Goal: Task Accomplishment & Management: Manage account settings

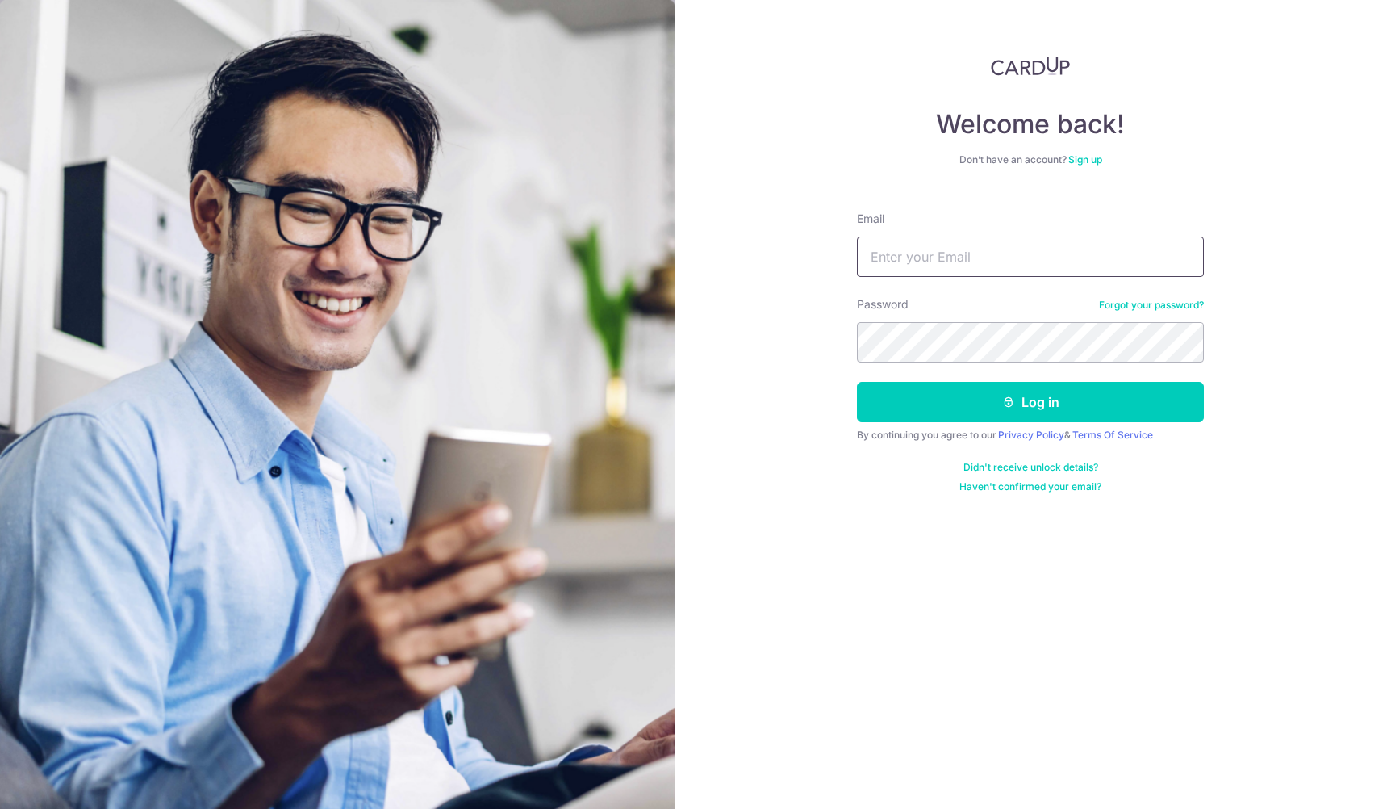
type input "[EMAIL_ADDRESS][DOMAIN_NAME]"
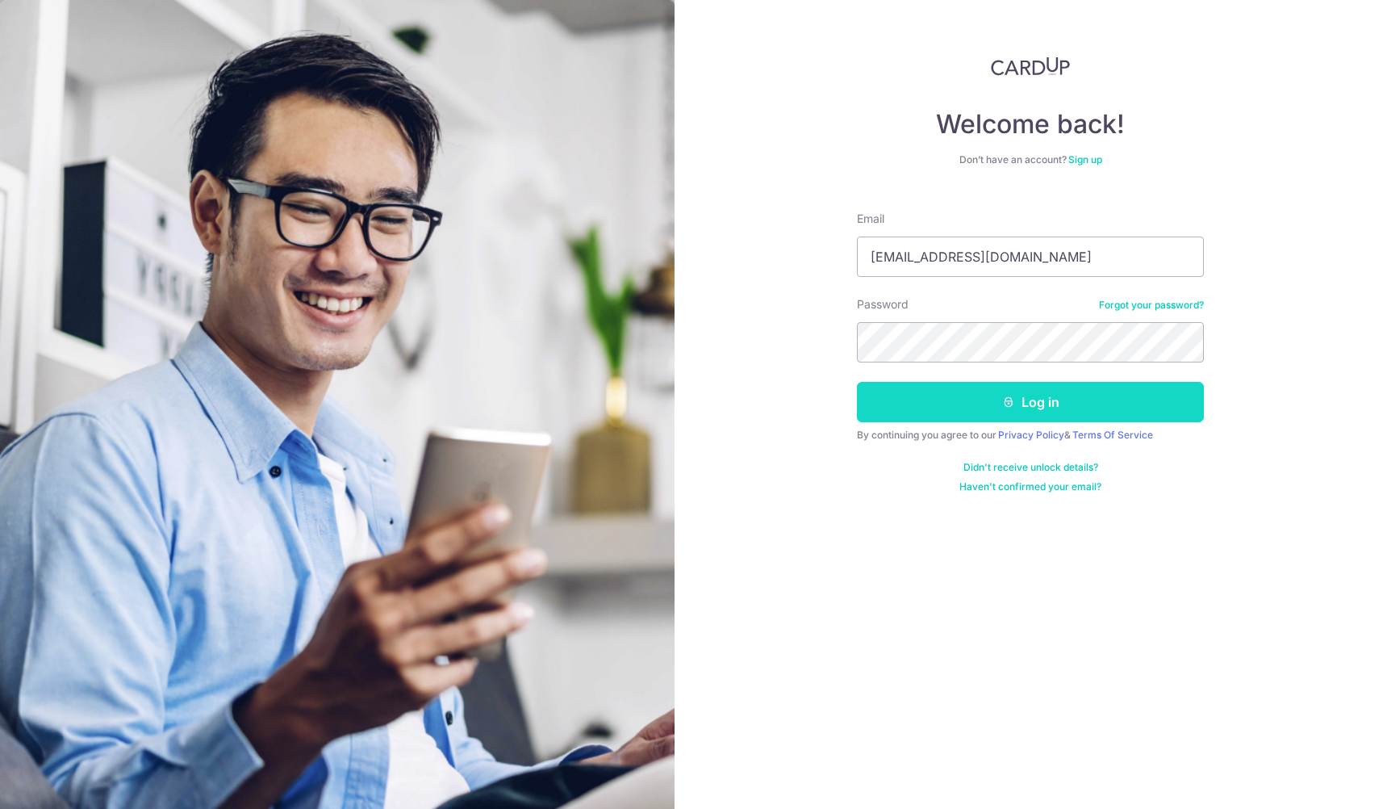
click at [1013, 396] on icon "submit" at bounding box center [1008, 401] width 13 height 13
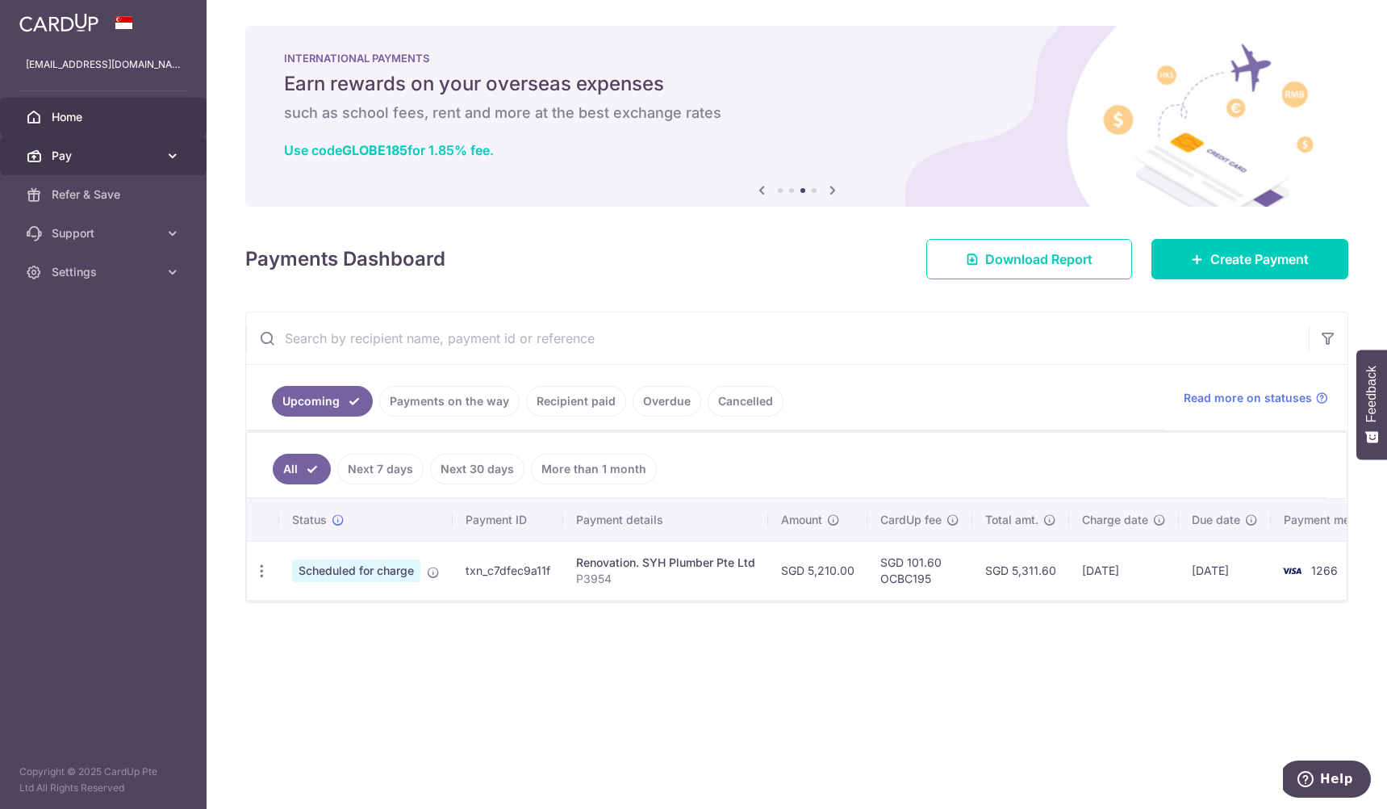
click at [91, 154] on span "Pay" at bounding box center [105, 156] width 107 height 16
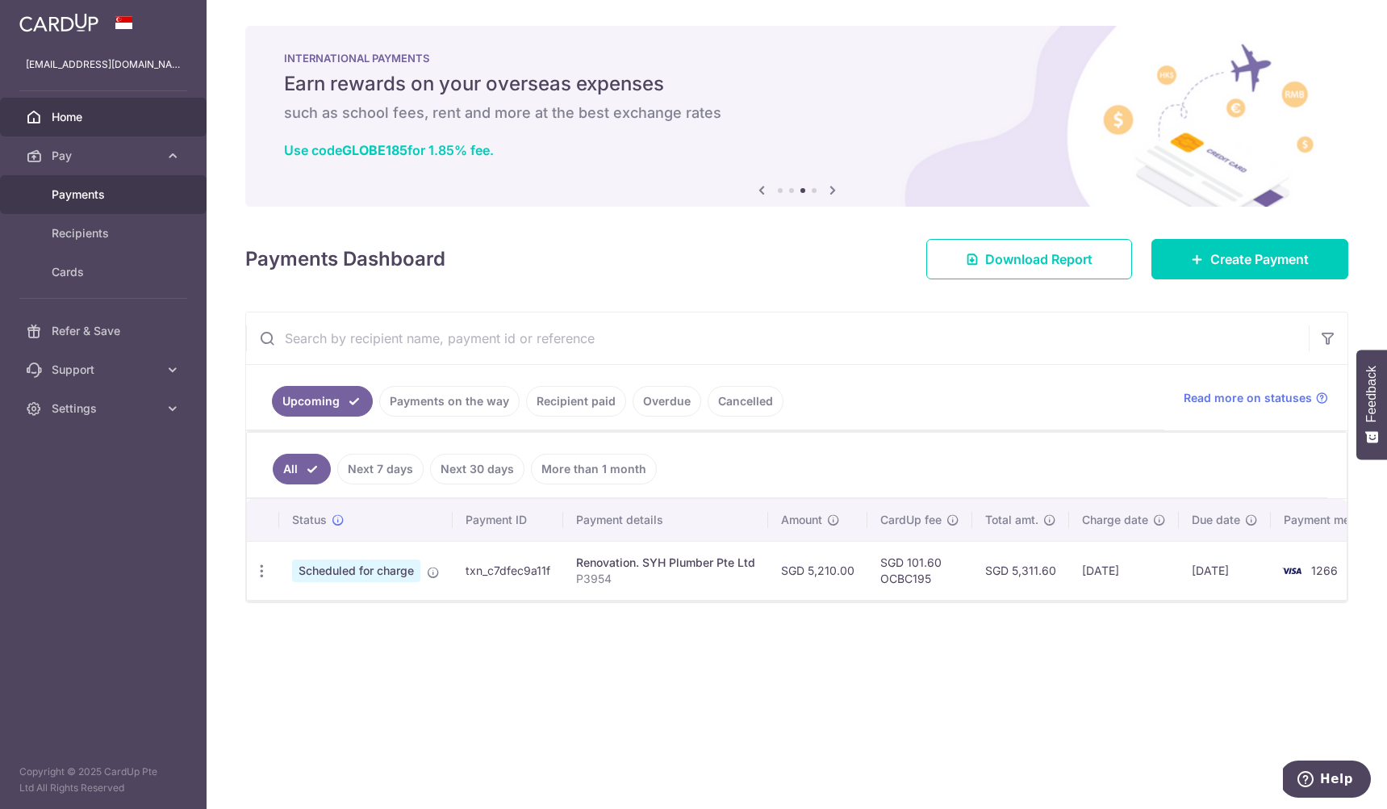
click at [93, 201] on span "Payments" at bounding box center [105, 194] width 107 height 16
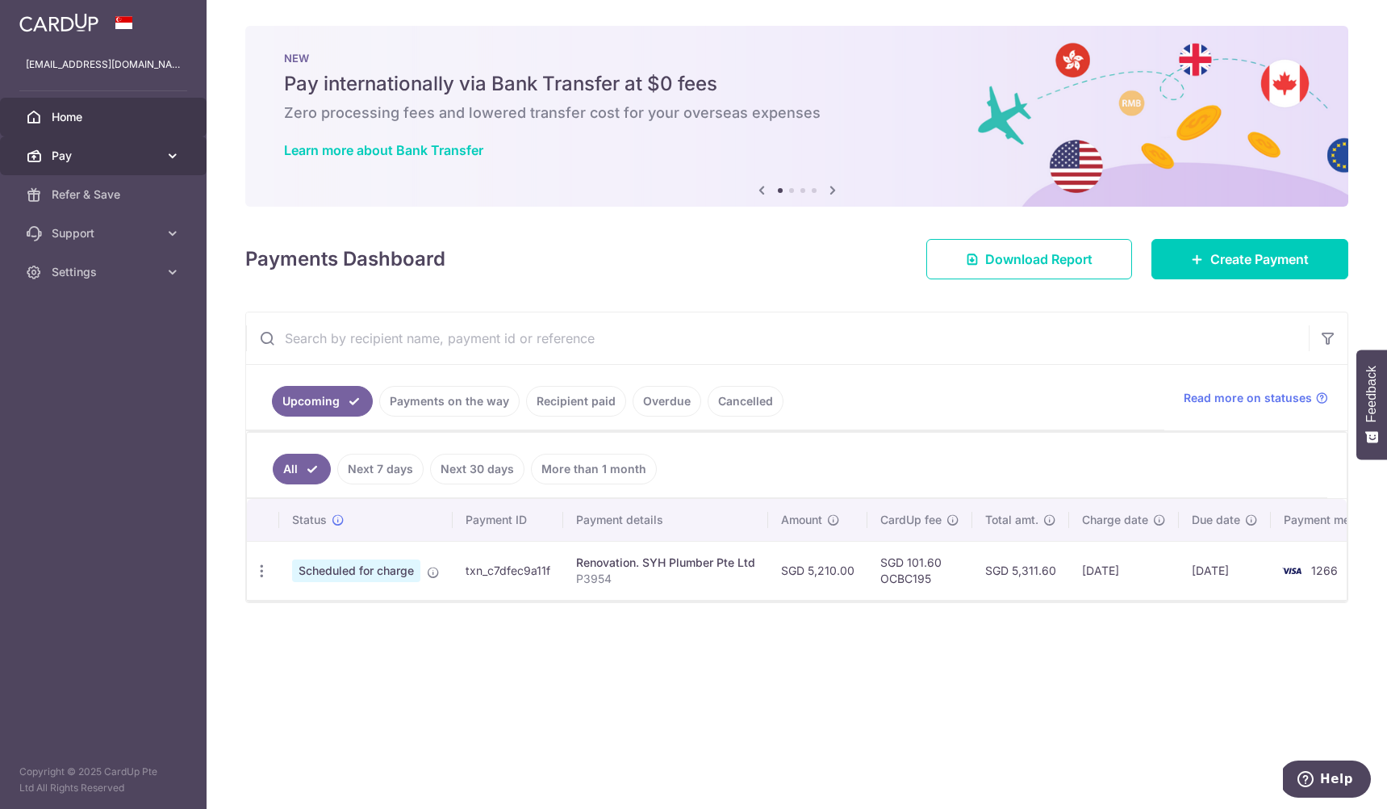
click at [174, 156] on icon at bounding box center [173, 156] width 16 height 16
click at [595, 401] on link "Recipient paid" at bounding box center [576, 401] width 100 height 31
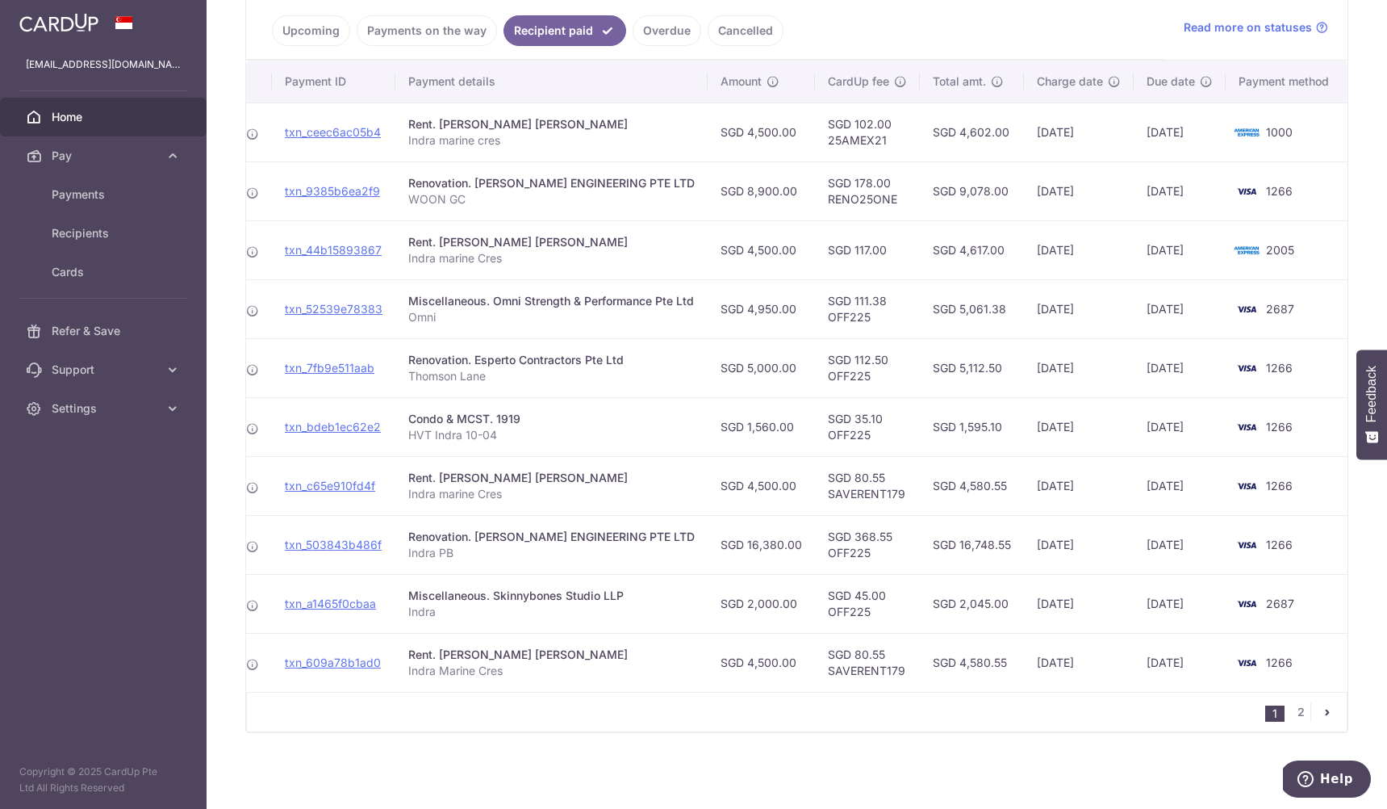
scroll to position [0, 138]
click at [1297, 713] on link "2" at bounding box center [1300, 711] width 19 height 19
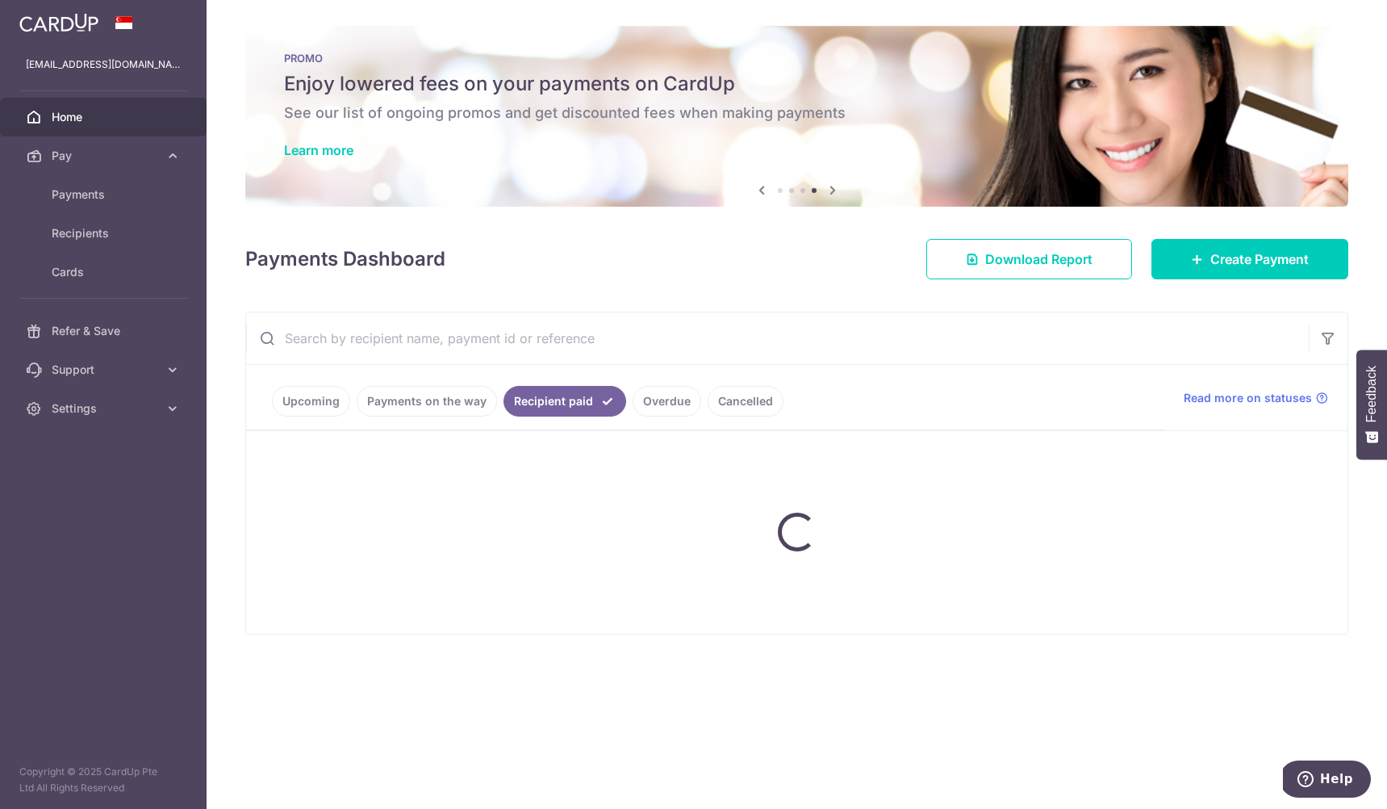
scroll to position [0, 0]
click at [391, 396] on link "Payments on the way" at bounding box center [427, 401] width 140 height 31
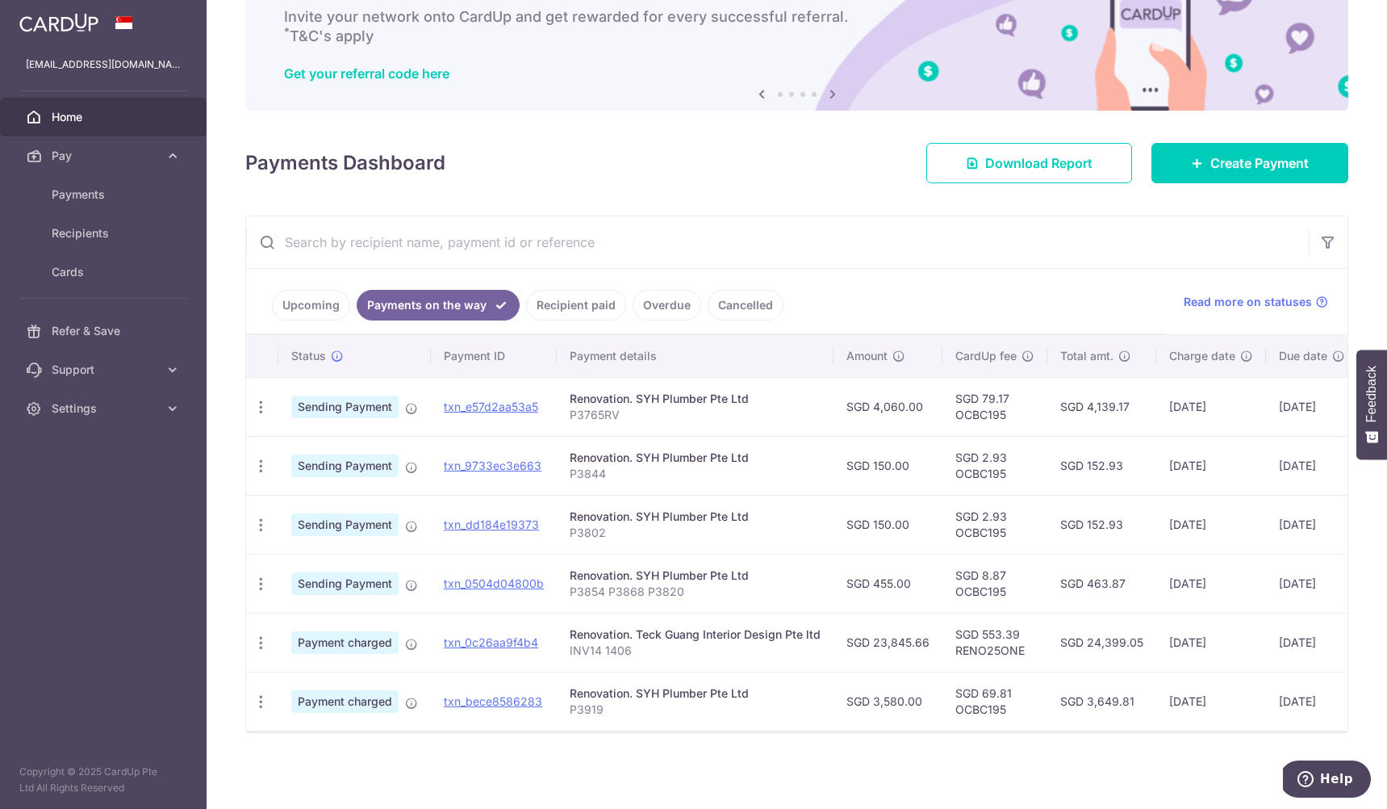
scroll to position [105, 0]
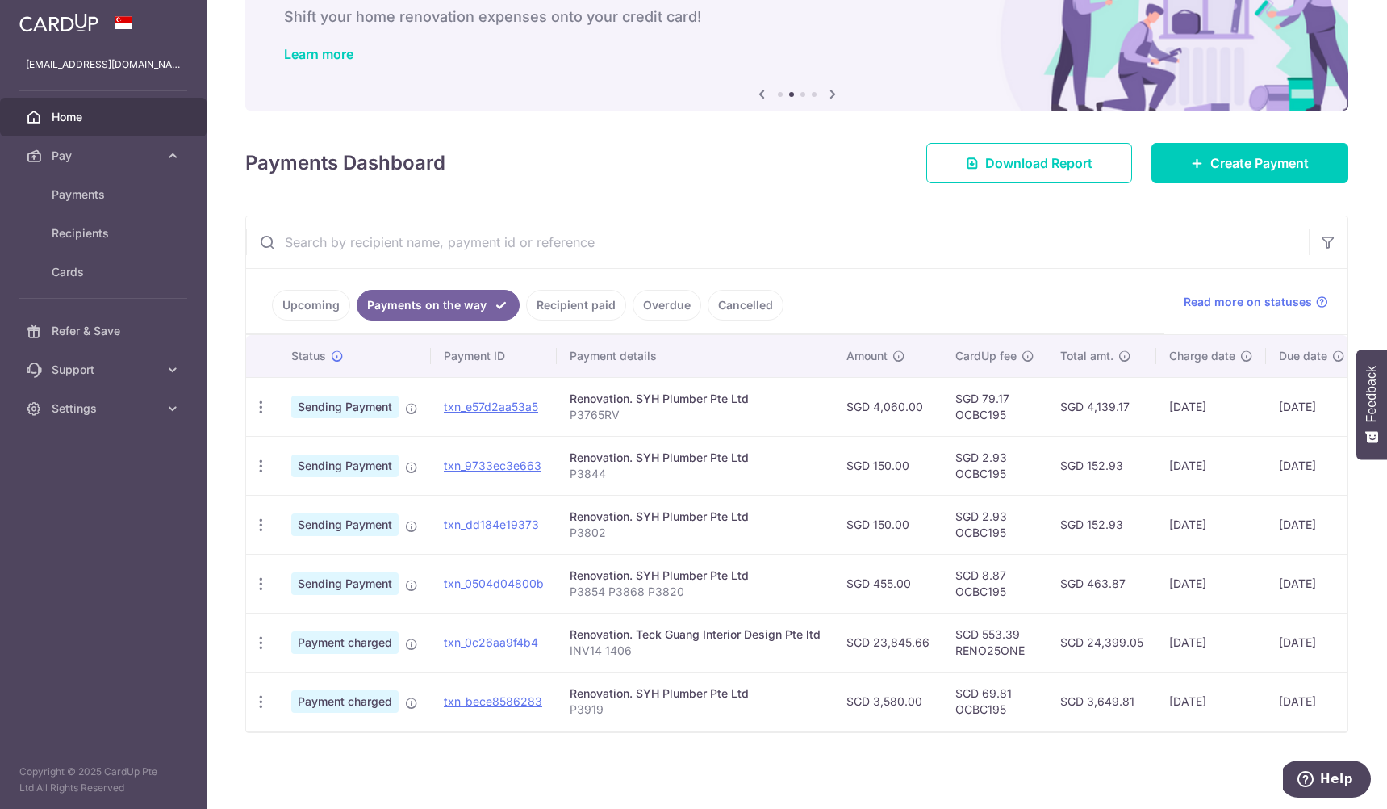
click at [580, 299] on link "Recipient paid" at bounding box center [576, 305] width 100 height 31
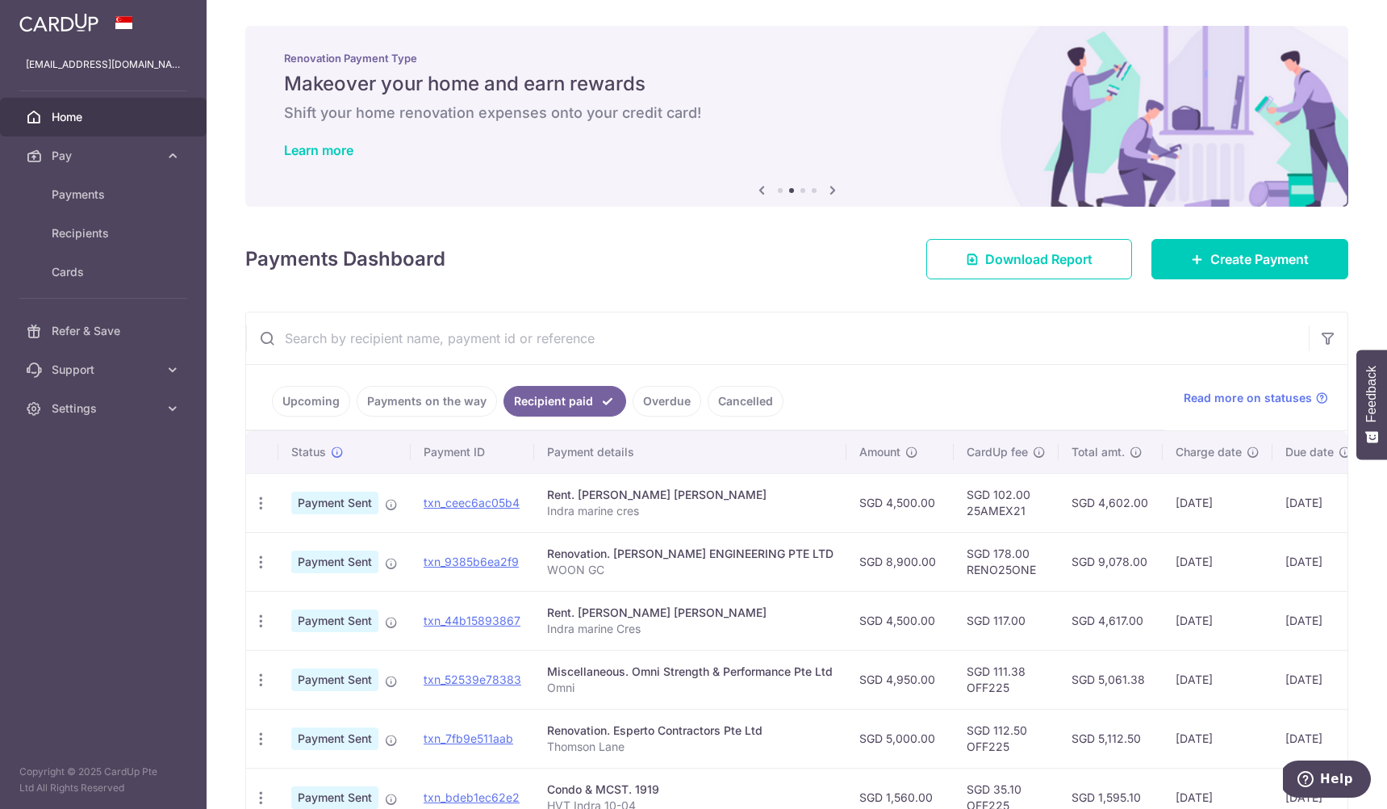
scroll to position [104, 0]
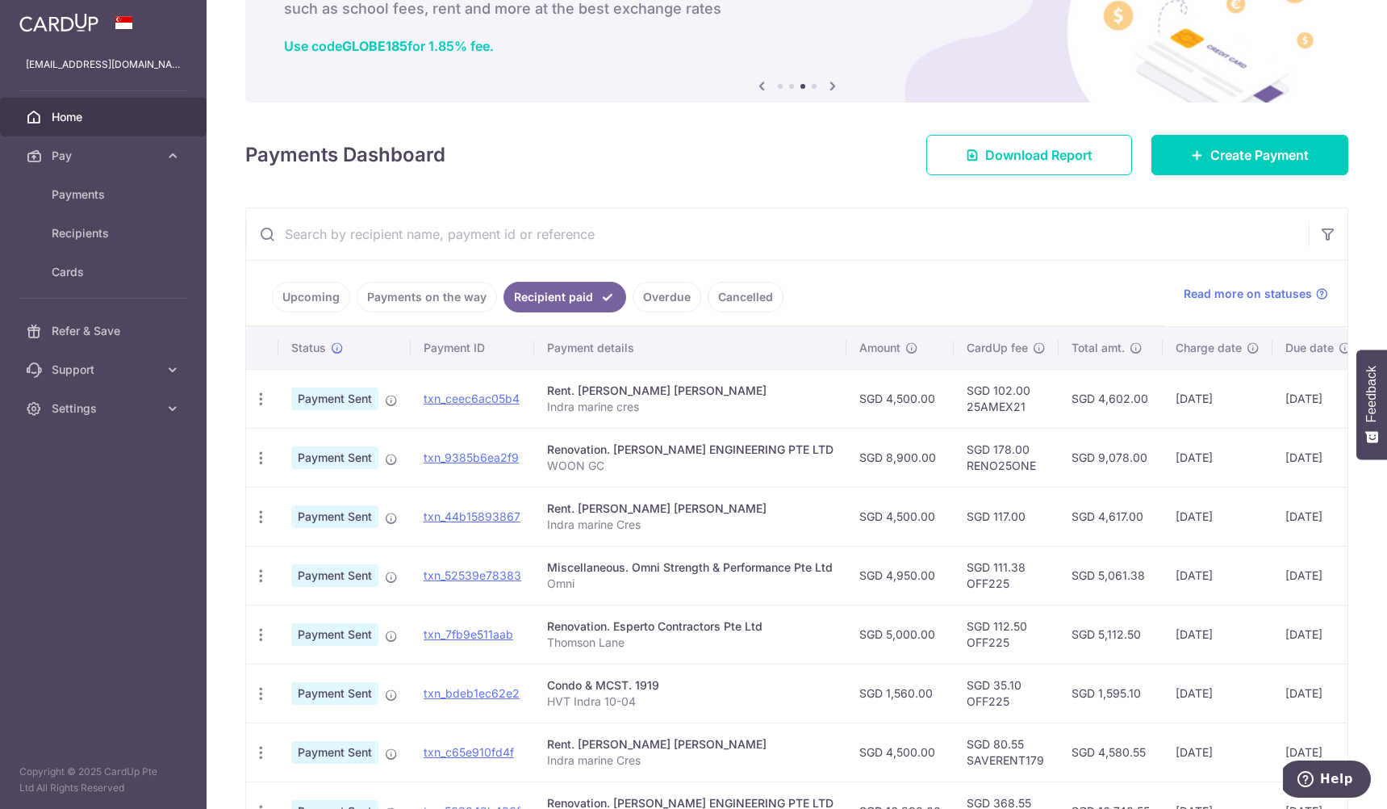
click at [426, 295] on link "Payments on the way" at bounding box center [427, 297] width 140 height 31
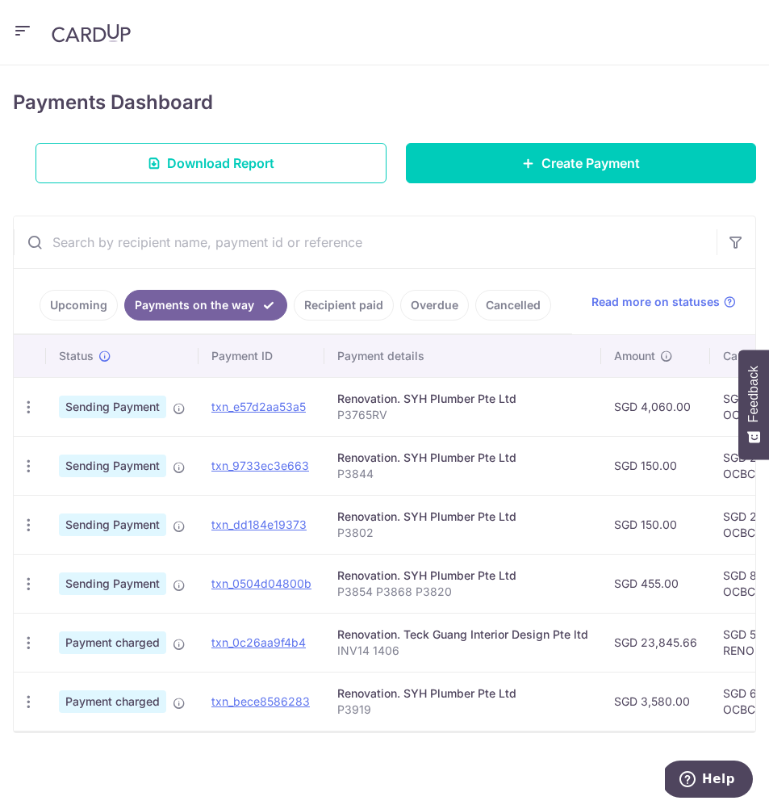
scroll to position [0, 0]
